Goal: Task Accomplishment & Management: Manage account settings

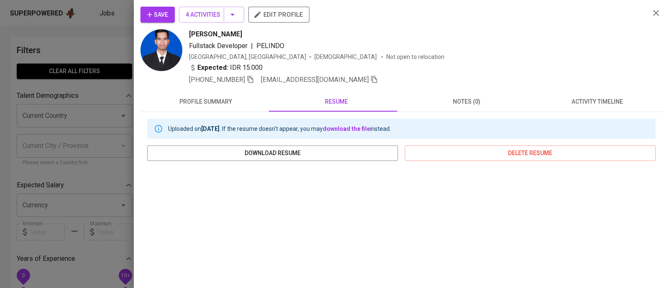
click at [515, 66] on div "Expected: IDR 15.000" at bounding box center [416, 69] width 454 height 12
click at [651, 14] on icon "button" at bounding box center [656, 13] width 10 height 10
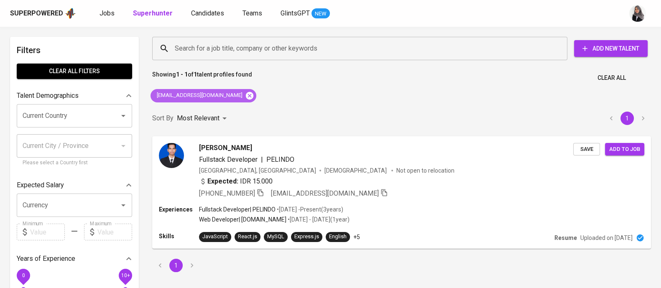
click at [245, 97] on icon at bounding box center [249, 95] width 9 height 9
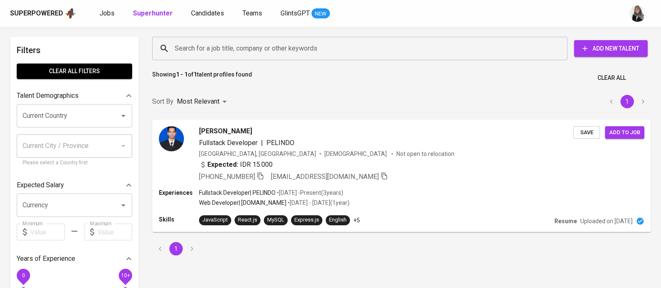
click at [263, 53] on input "Search for a job title, company or other keywords" at bounding box center [362, 49] width 379 height 16
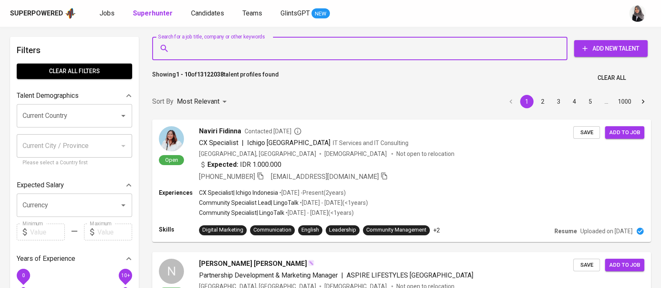
paste input "[PERSON_NAME][EMAIL_ADDRESS][DOMAIN_NAME]"
type input "[PERSON_NAME][EMAIL_ADDRESS][DOMAIN_NAME]"
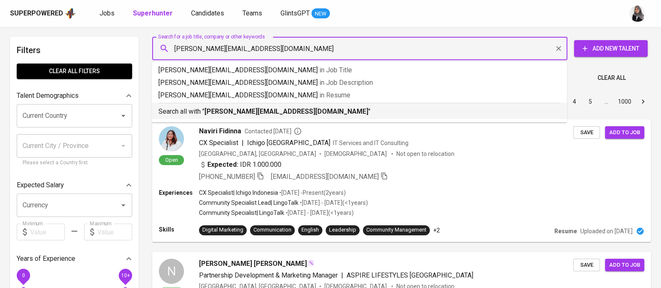
click at [276, 118] on li "Search all with " [PERSON_NAME][EMAIL_ADDRESS][DOMAIN_NAME] "" at bounding box center [359, 111] width 415 height 16
click at [276, 115] on div "Sort By Most Relevant MOST_RELEVANT 1 2 3 4 5 … 1000" at bounding box center [401, 102] width 509 height 26
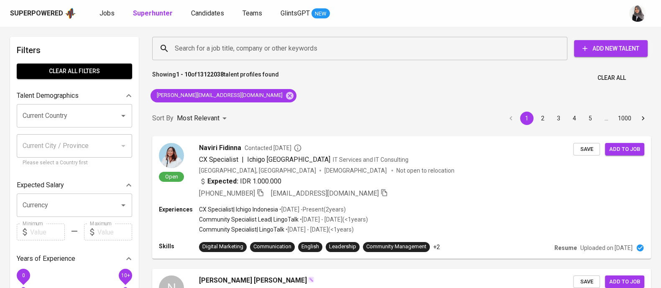
click at [290, 110] on div "Sort By Most Relevant MOST_RELEVANT 1 2 3 4 5 … 1000" at bounding box center [401, 119] width 509 height 26
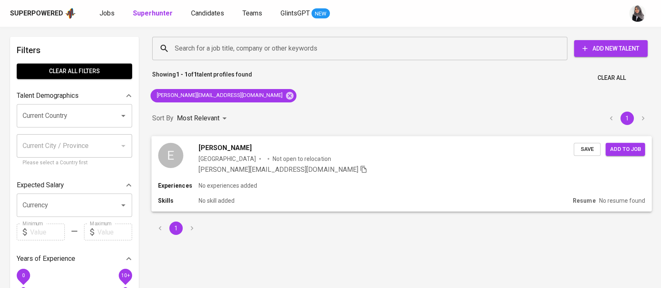
click at [399, 188] on div "Experiences No experiences added" at bounding box center [401, 186] width 487 height 8
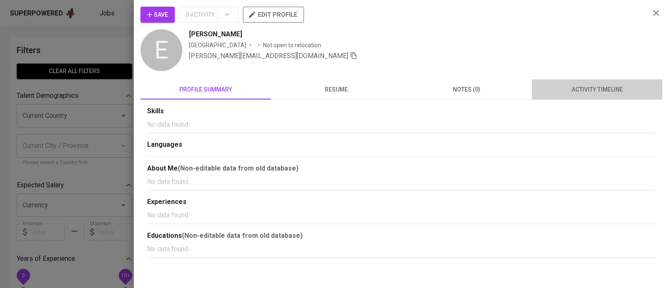
click at [577, 90] on span "activity timeline" at bounding box center [597, 90] width 120 height 10
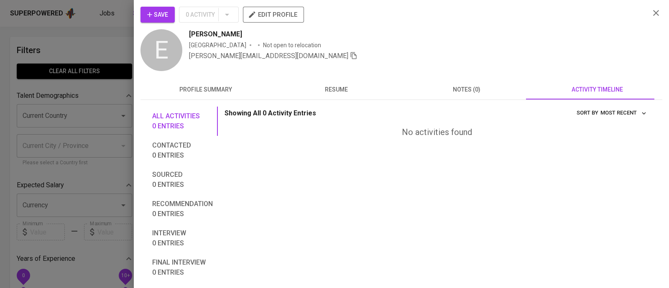
click at [159, 23] on div "Save 0 Activity edit profile" at bounding box center [392, 18] width 503 height 23
click at [155, 11] on span "Save" at bounding box center [157, 15] width 21 height 10
drag, startPoint x: 188, startPoint y: 32, endPoint x: 244, endPoint y: 33, distance: 55.7
click at [244, 33] on div "E [PERSON_NAME] Indonesia Not open to relocation [PERSON_NAME][EMAIL_ADDRESS][D…" at bounding box center [392, 51] width 503 height 44
copy span "[PERSON_NAME]"
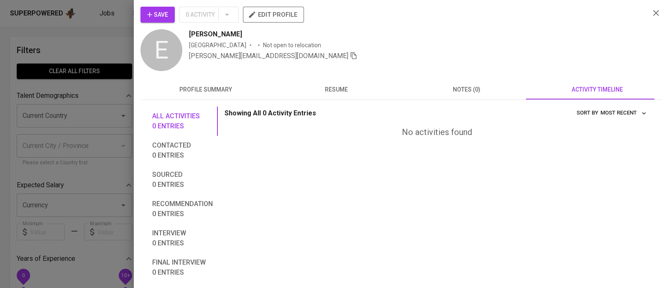
click at [507, 16] on div "Save 0 Activity edit profile" at bounding box center [392, 18] width 503 height 23
click at [651, 11] on icon "button" at bounding box center [656, 13] width 10 height 10
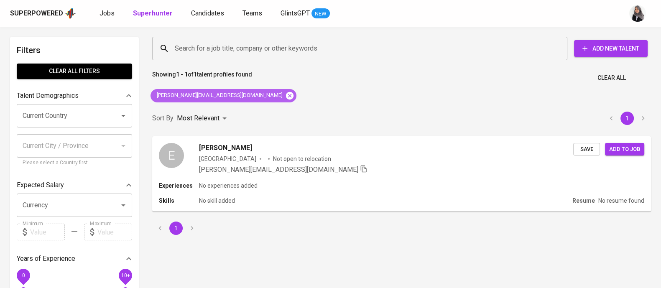
click at [286, 93] on icon at bounding box center [290, 96] width 8 height 8
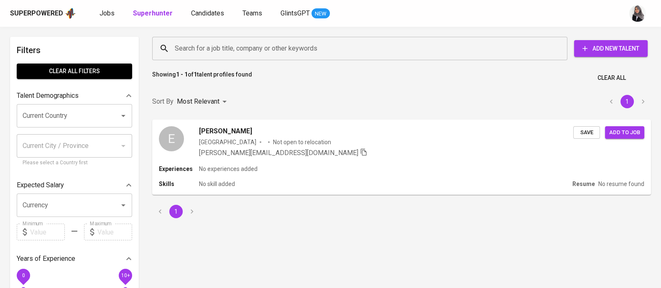
click at [265, 54] on input "Search for a job title, company or other keywords" at bounding box center [362, 49] width 379 height 16
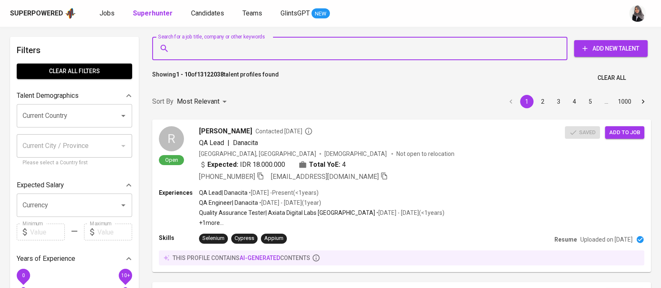
paste input "[EMAIL_ADDRESS][DOMAIN_NAME]"
type input "[EMAIL_ADDRESS][DOMAIN_NAME]"
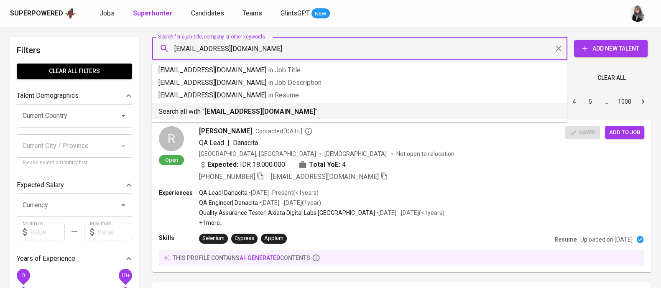
click at [305, 110] on p "Search all with " [EMAIL_ADDRESS][DOMAIN_NAME] "" at bounding box center [360, 112] width 402 height 10
click at [305, 110] on div "Sort By Most Relevant MOST_RELEVANT 1 2 3 4 5 … 1000" at bounding box center [401, 102] width 509 height 26
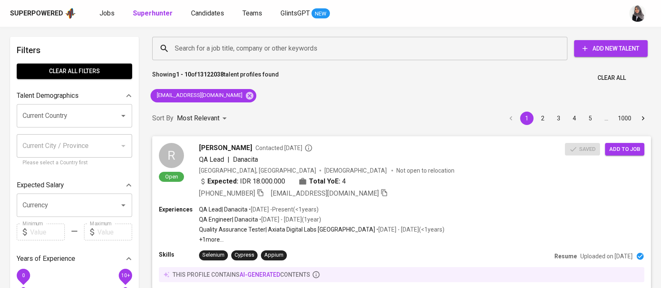
click at [497, 12] on div "Superpowered Jobs Superhunter Candidates Teams GlintsGPT NEW" at bounding box center [317, 13] width 615 height 13
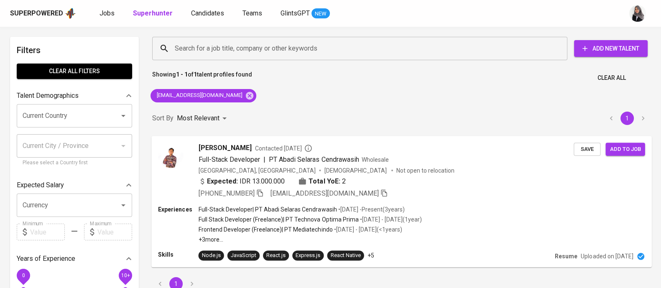
click at [418, 168] on div "[GEOGRAPHIC_DATA], [GEOGRAPHIC_DATA] [DEMOGRAPHIC_DATA] Not open to relocation" at bounding box center [387, 170] width 376 height 8
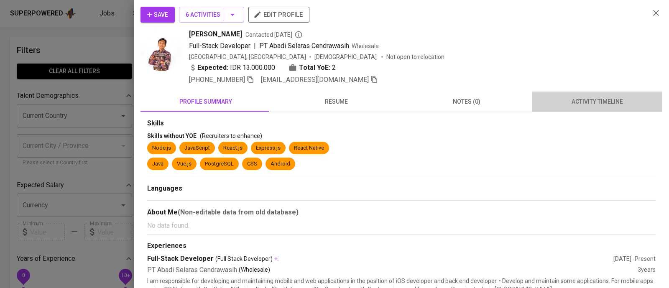
click at [603, 95] on button "activity timeline" at bounding box center [597, 102] width 131 height 20
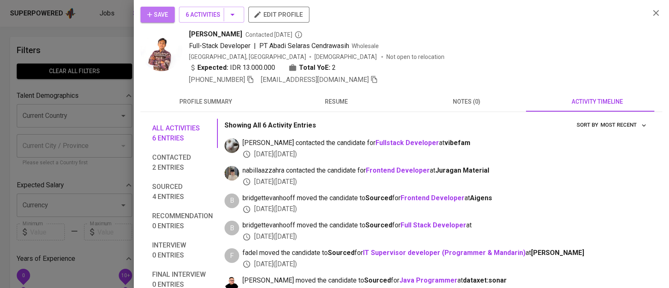
click at [159, 10] on span "Save" at bounding box center [157, 15] width 21 height 10
drag, startPoint x: 190, startPoint y: 34, endPoint x: 278, endPoint y: 34, distance: 87.9
click at [278, 34] on div "[PERSON_NAME] Nurwachidin Contacted [DATE]" at bounding box center [416, 34] width 454 height 10
copy span "[PERSON_NAME]"
click at [535, 12] on div "Save 6 Activities edit profile" at bounding box center [392, 18] width 503 height 23
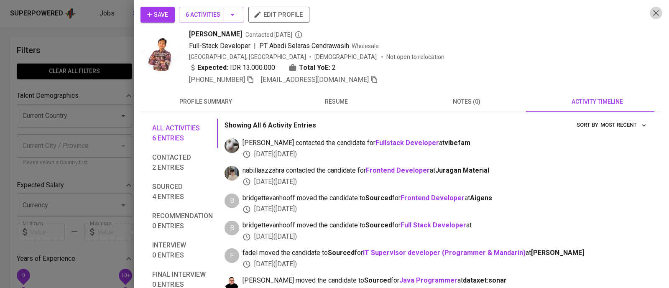
click at [651, 10] on icon "button" at bounding box center [656, 13] width 10 height 10
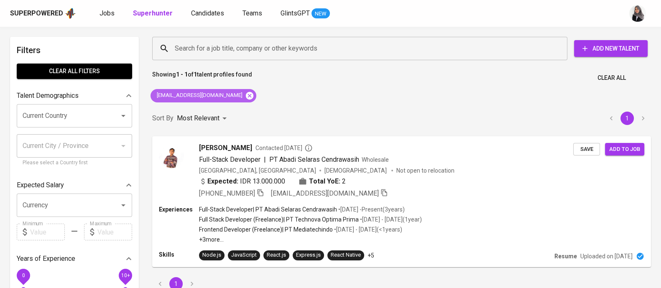
click at [245, 93] on icon at bounding box center [249, 95] width 9 height 9
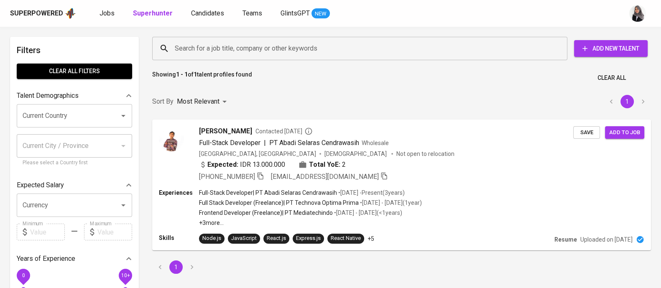
click at [272, 44] on input "Search for a job title, company or other keywords" at bounding box center [362, 49] width 379 height 16
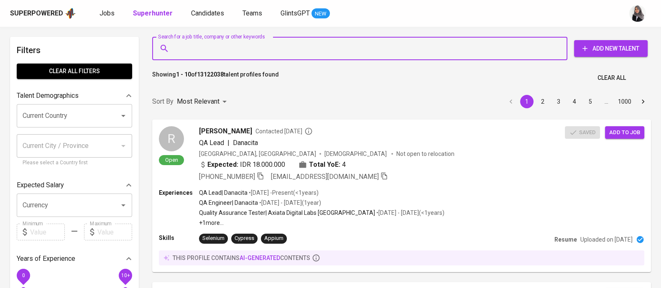
paste input "[EMAIL_ADDRESS][DOMAIN_NAME]"
type input "[EMAIL_ADDRESS][DOMAIN_NAME]"
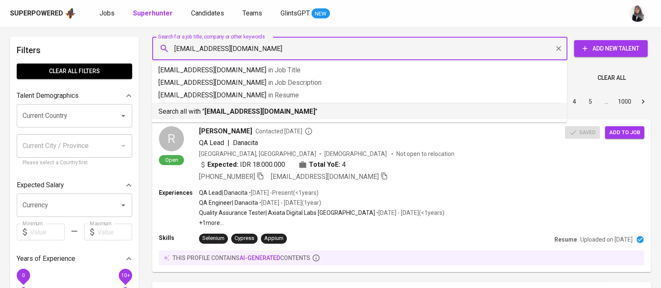
click at [284, 113] on b "[EMAIL_ADDRESS][DOMAIN_NAME]" at bounding box center [260, 112] width 111 height 8
click at [284, 113] on div "Sort By Most Relevant MOST_RELEVANT 1 2 3 4 5 … 1000" at bounding box center [401, 102] width 509 height 26
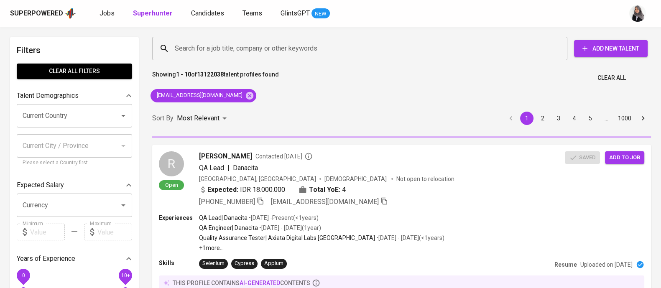
click at [489, 6] on div "Superpowered Jobs Superhunter Candidates Teams GlintsGPT NEW" at bounding box center [330, 13] width 661 height 27
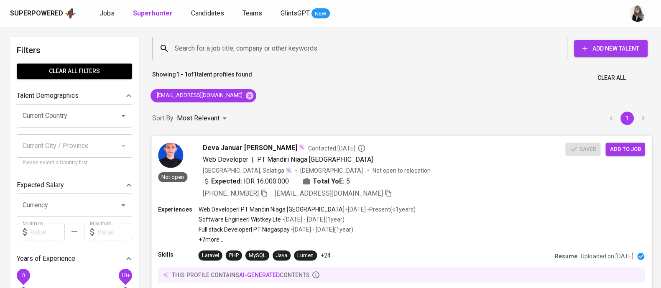
click at [407, 186] on div "Expected: IDR 16.000.000 Total YoE: 5" at bounding box center [384, 182] width 363 height 12
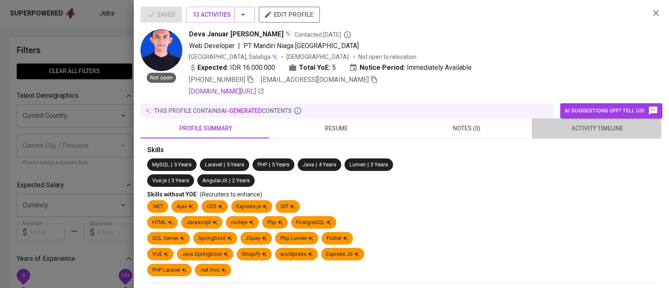
click at [589, 129] on span "activity timeline" at bounding box center [597, 128] width 120 height 10
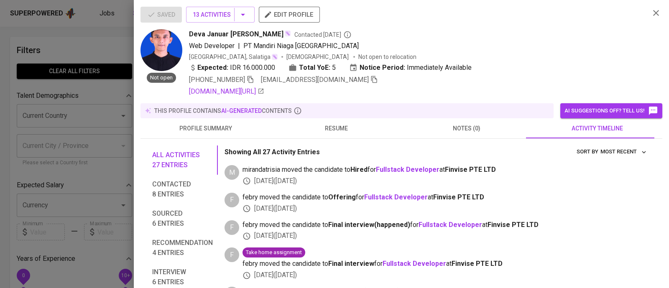
click at [85, 38] on div at bounding box center [334, 144] width 669 height 288
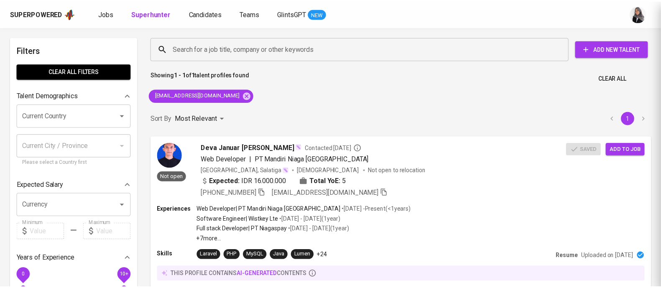
scroll to position [0, 0]
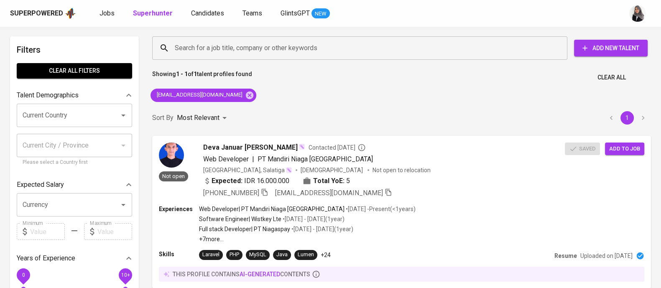
click at [452, 87] on div "Search for a job title, company or other keywords Search for a job title, compa…" at bounding box center [401, 174] width 509 height 286
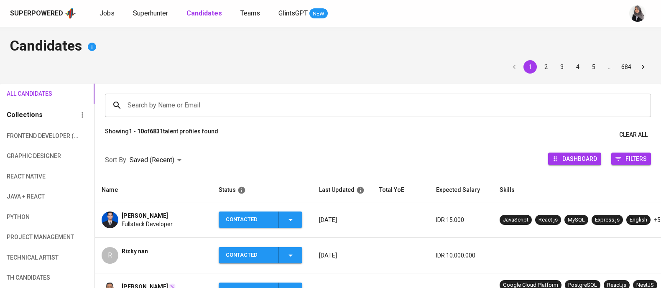
scroll to position [75, 0]
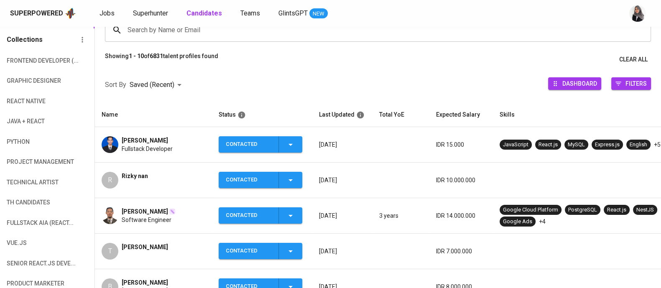
click at [657, 39] on div "Search by Name or Email Search by Name or Email" at bounding box center [378, 30] width 567 height 44
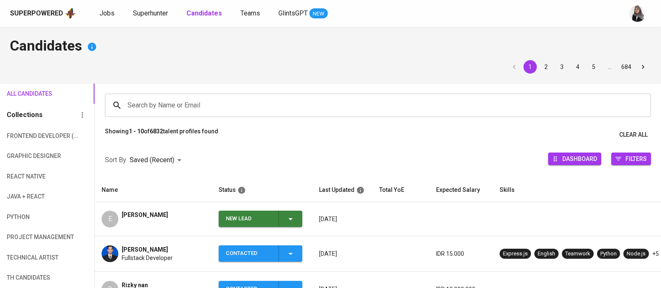
scroll to position [131, 0]
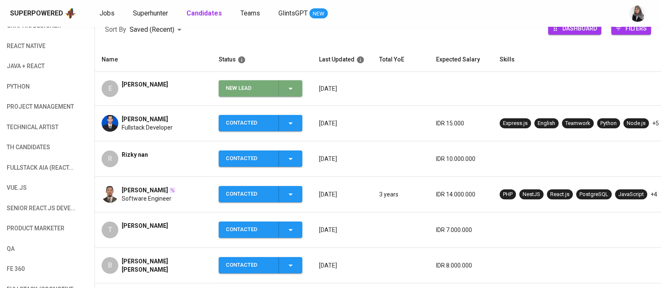
click at [293, 88] on icon "button" at bounding box center [291, 89] width 10 height 10
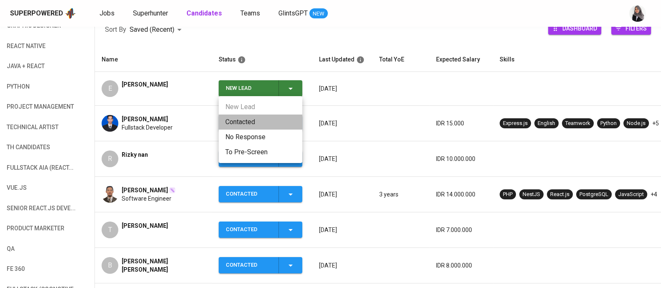
click at [251, 122] on li "Contacted" at bounding box center [261, 122] width 84 height 15
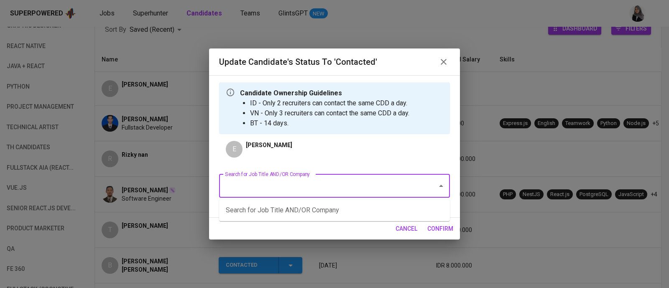
click at [334, 183] on input "Search for Job Title AND/OR Company" at bounding box center [323, 186] width 200 height 16
type input "w"
type input "fwd"
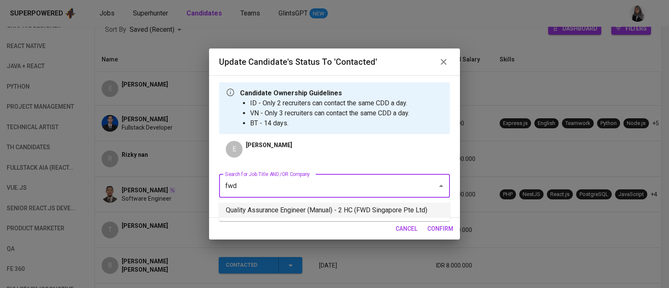
click at [355, 213] on li "Quality Assurance Engineer (Manual) - 2 HC (FWD Singapore Pte Ltd)" at bounding box center [334, 210] width 231 height 15
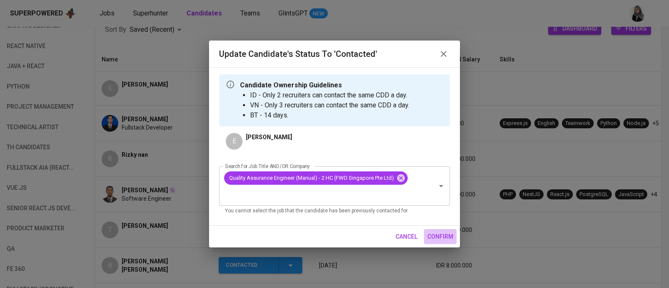
click at [430, 233] on span "confirm" at bounding box center [441, 237] width 26 height 10
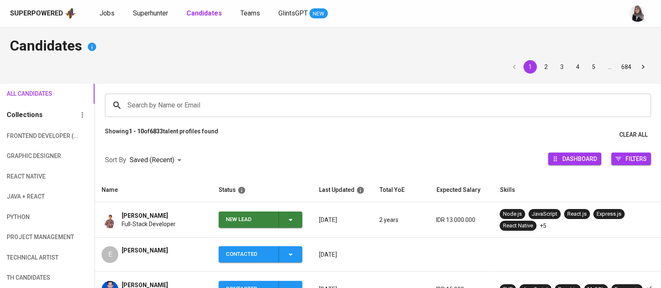
scroll to position [31, 0]
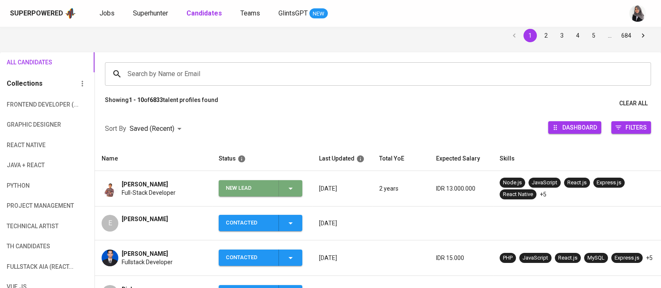
click at [295, 188] on icon "button" at bounding box center [291, 189] width 10 height 10
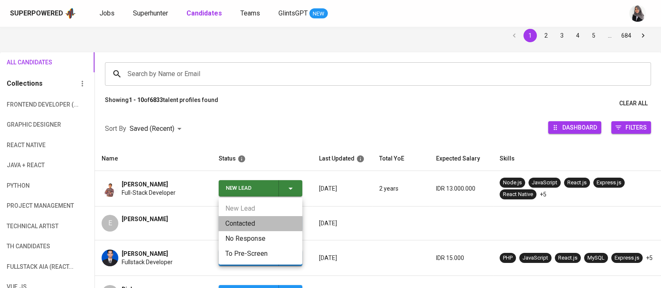
click at [236, 223] on li "Contacted" at bounding box center [261, 223] width 84 height 15
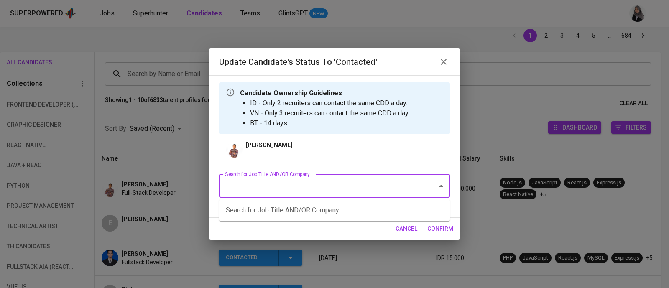
click at [345, 189] on input "Search for Job Title AND/OR Company" at bounding box center [323, 186] width 200 height 16
type input "fwd"
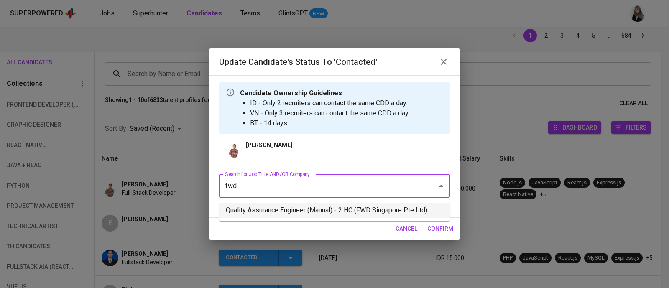
click at [389, 207] on li "Quality Assurance Engineer (Manual) - 2 HC (FWD Singapore Pte Ltd)" at bounding box center [334, 210] width 231 height 15
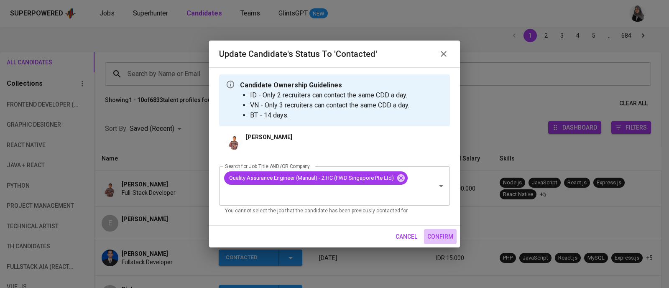
click at [445, 233] on span "confirm" at bounding box center [441, 237] width 26 height 10
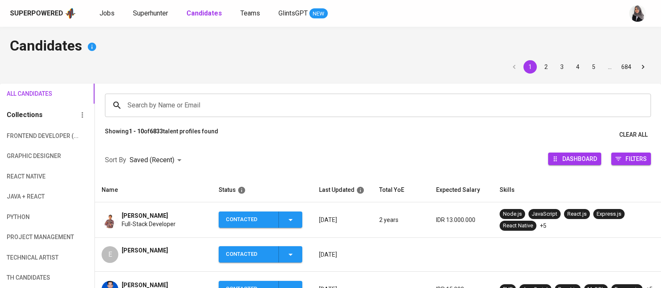
scroll to position [31, 0]
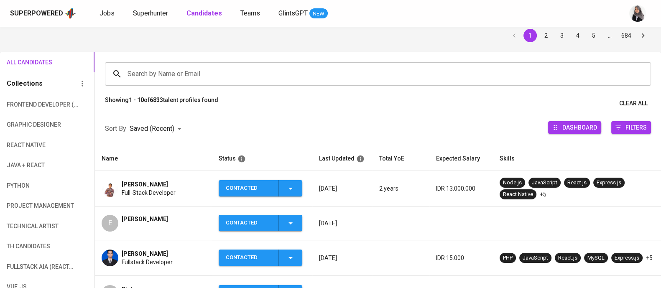
click at [456, 8] on div "Superpowered Jobs Superhunter Candidates Teams GlintsGPT NEW" at bounding box center [317, 13] width 615 height 13
